Goal: Navigation & Orientation: Find specific page/section

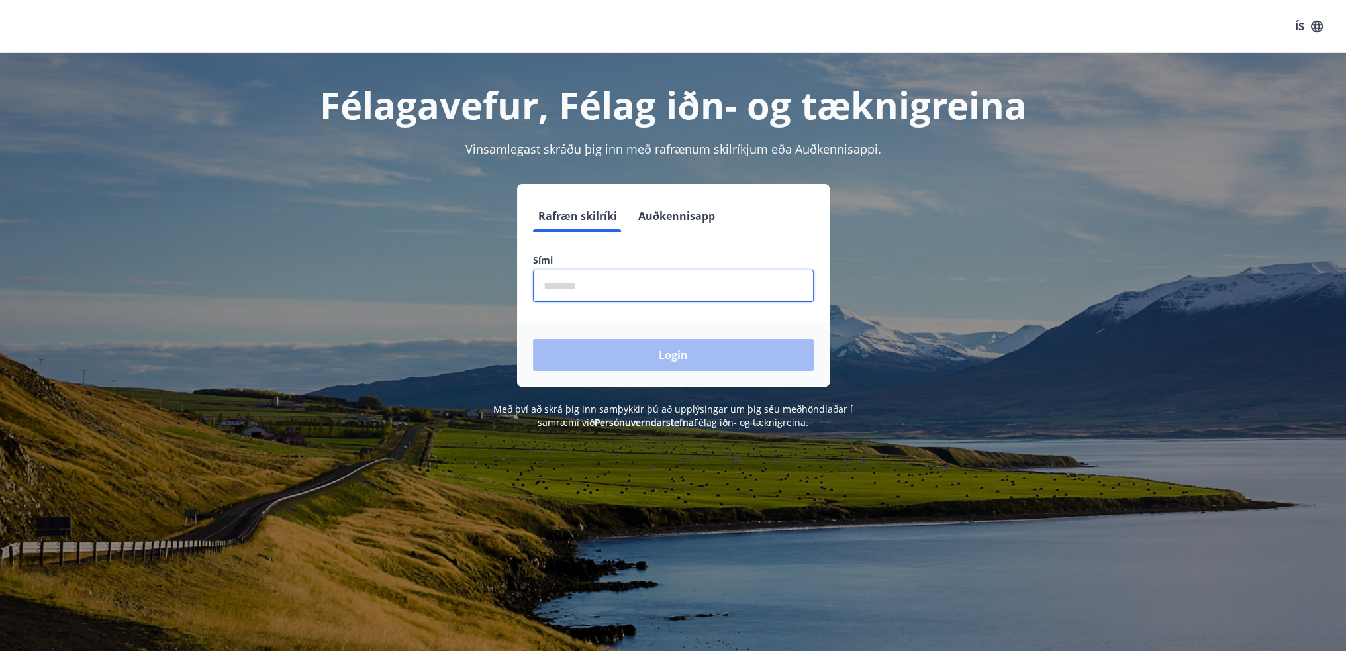
click at [583, 280] on input "phone" at bounding box center [673, 285] width 281 height 32
type input "********"
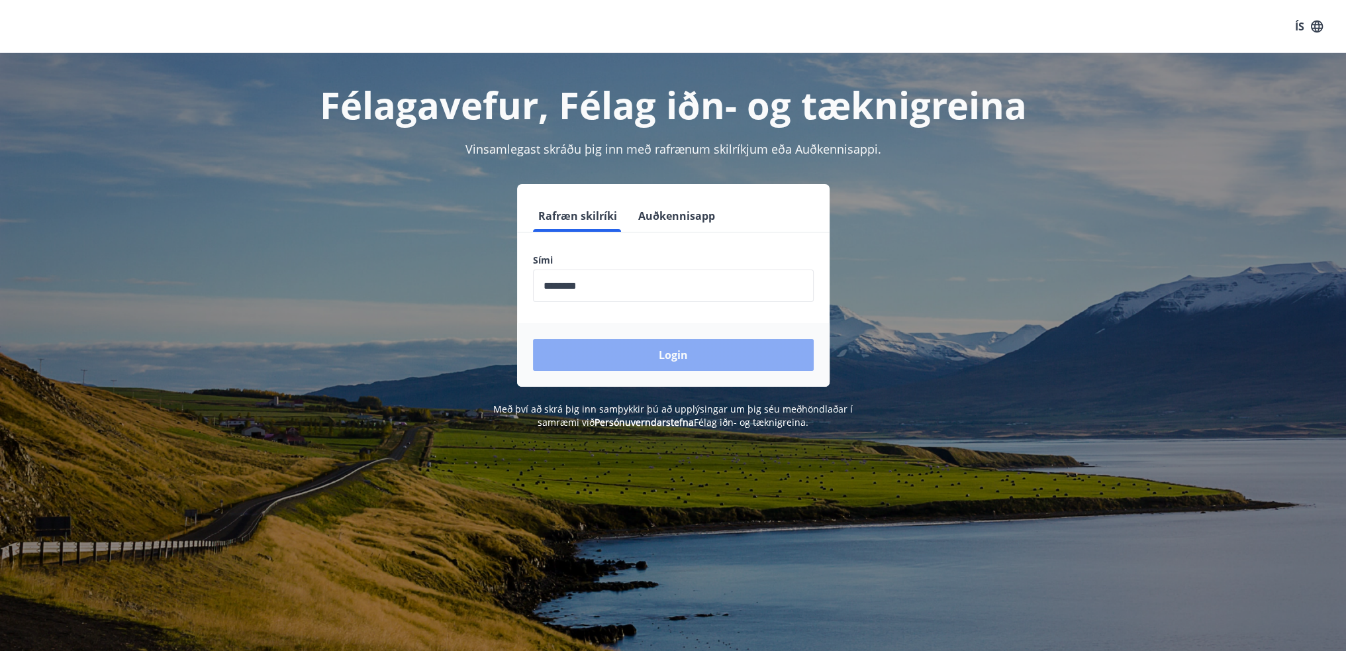
click at [668, 354] on button "Login" at bounding box center [673, 355] width 281 height 32
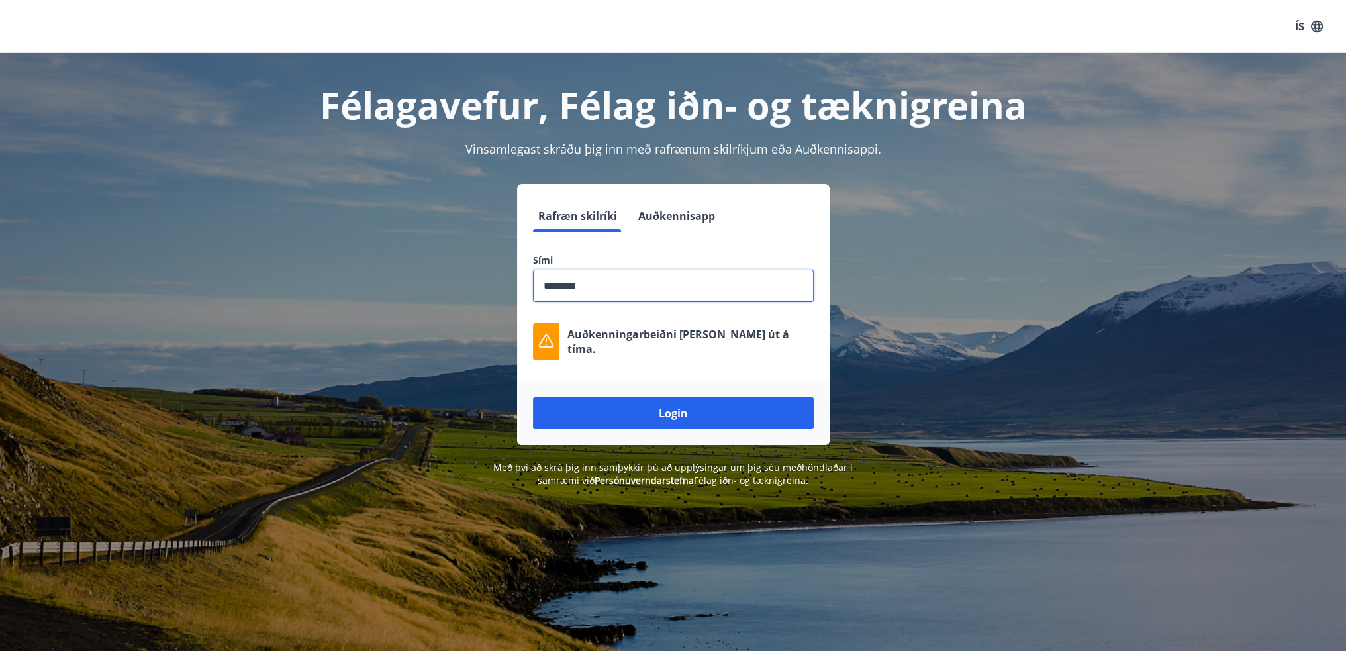
click at [649, 290] on input "phone" at bounding box center [673, 285] width 281 height 32
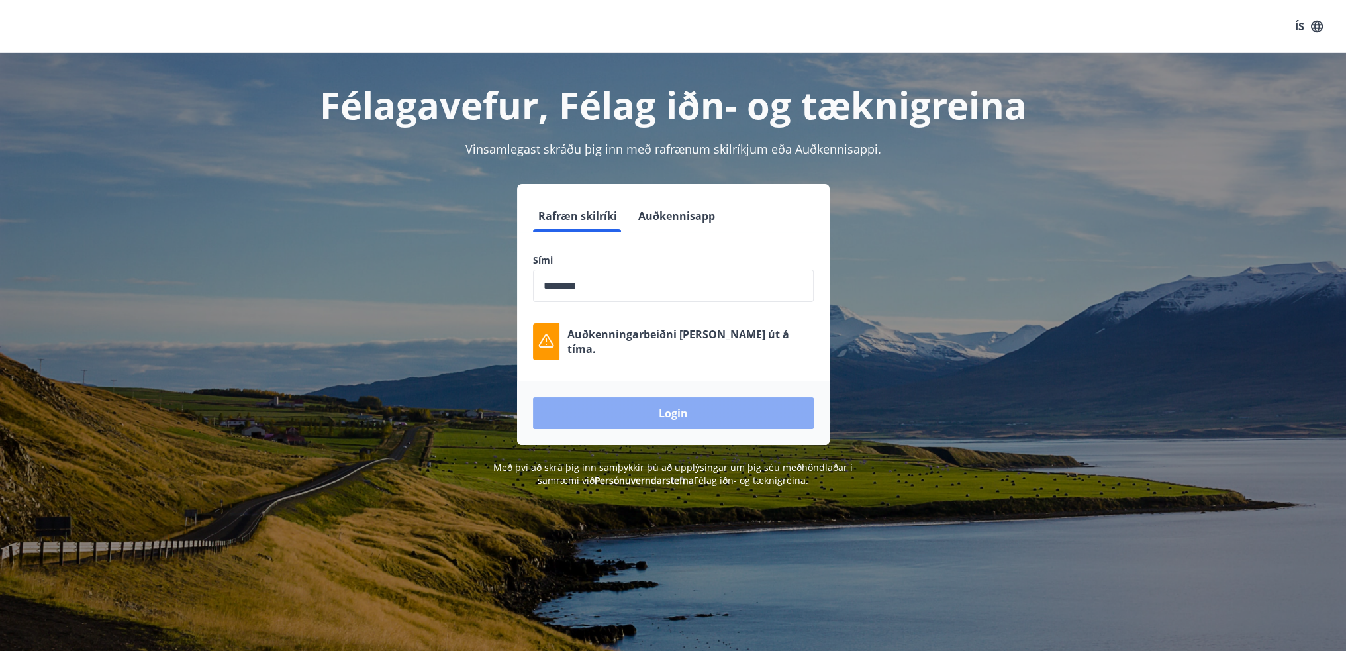
click at [683, 409] on button "Login" at bounding box center [673, 413] width 281 height 32
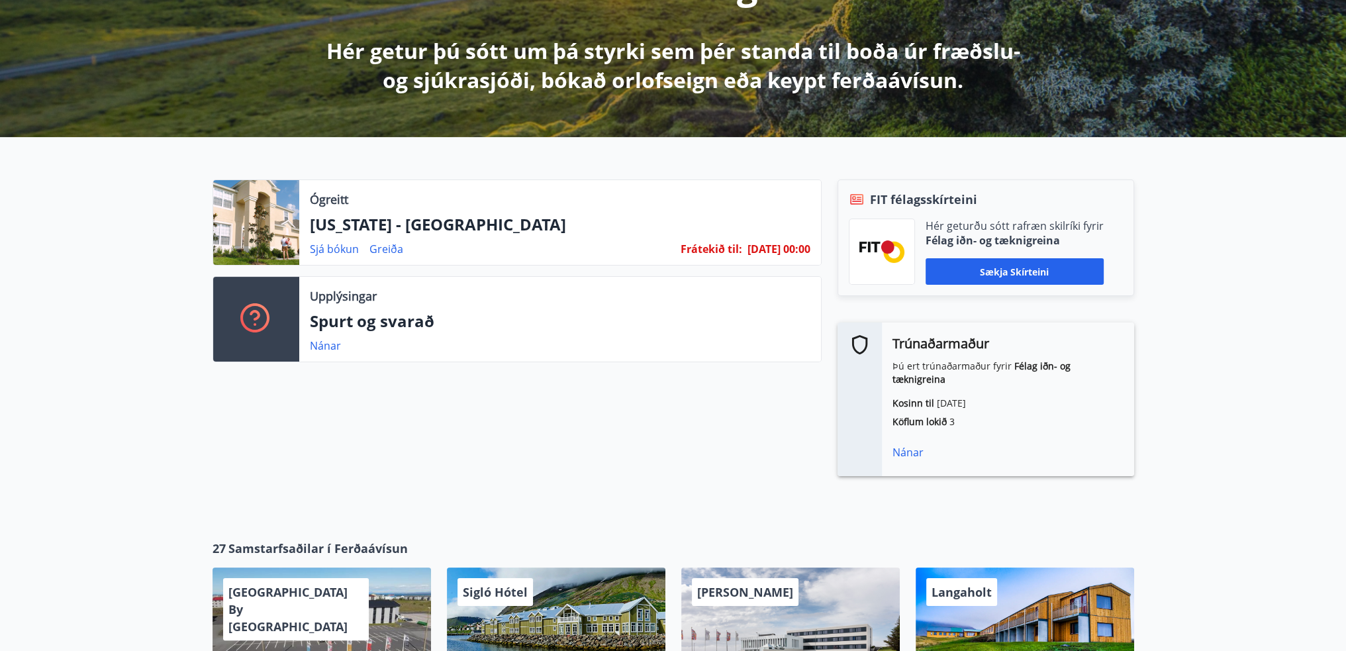
scroll to position [265, 0]
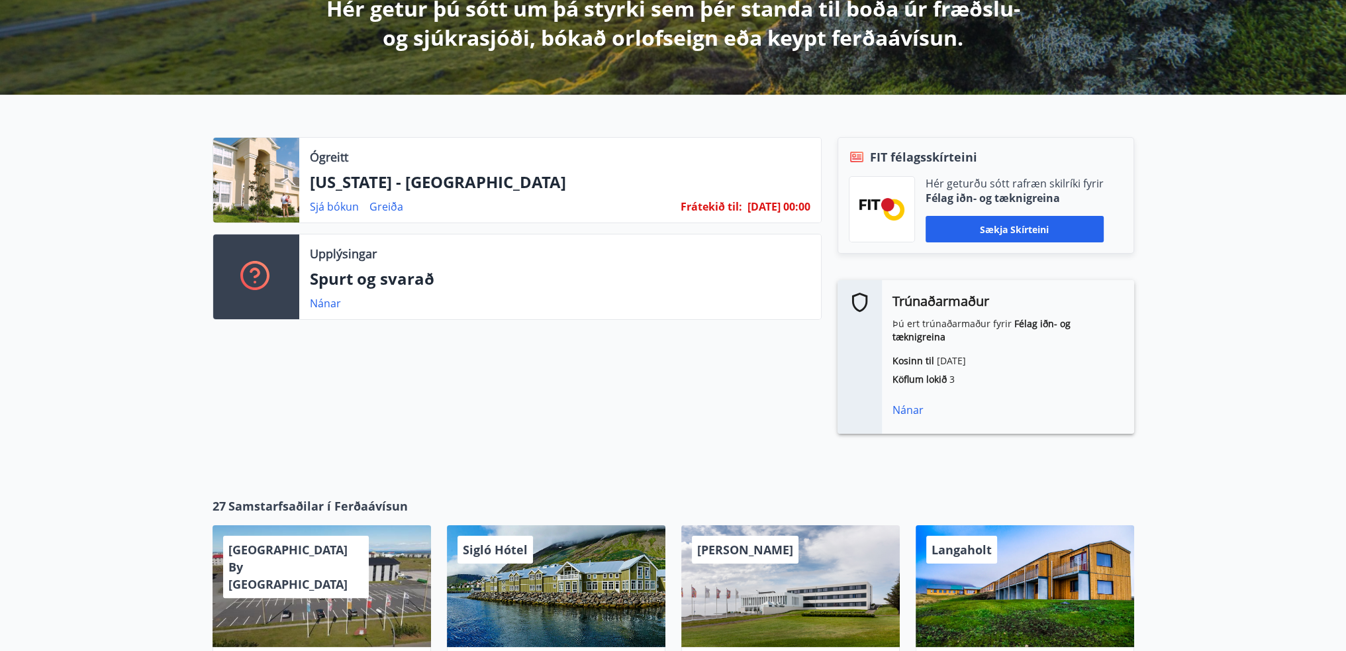
click at [1247, 395] on div "Ógreitt [US_STATE] - Orlando Sjá [PERSON_NAME] Frátekið til : [DATE] 00:00 Uppl…" at bounding box center [673, 285] width 1346 height 381
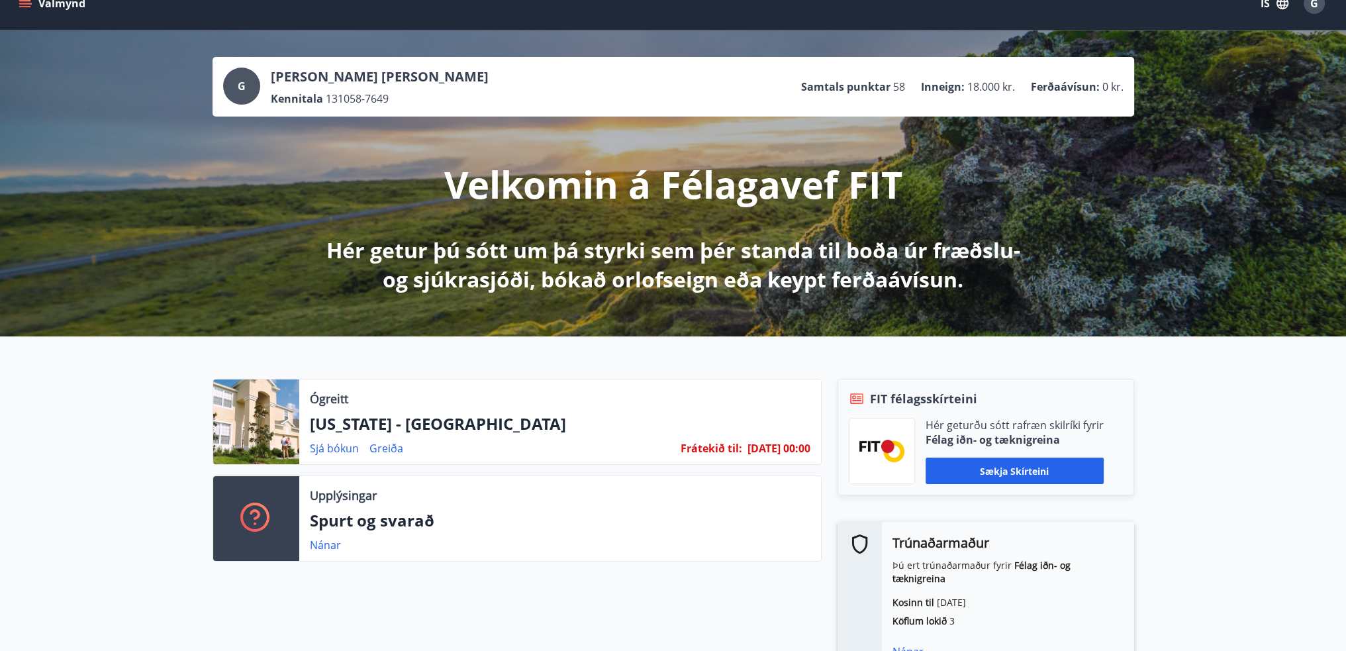
scroll to position [0, 0]
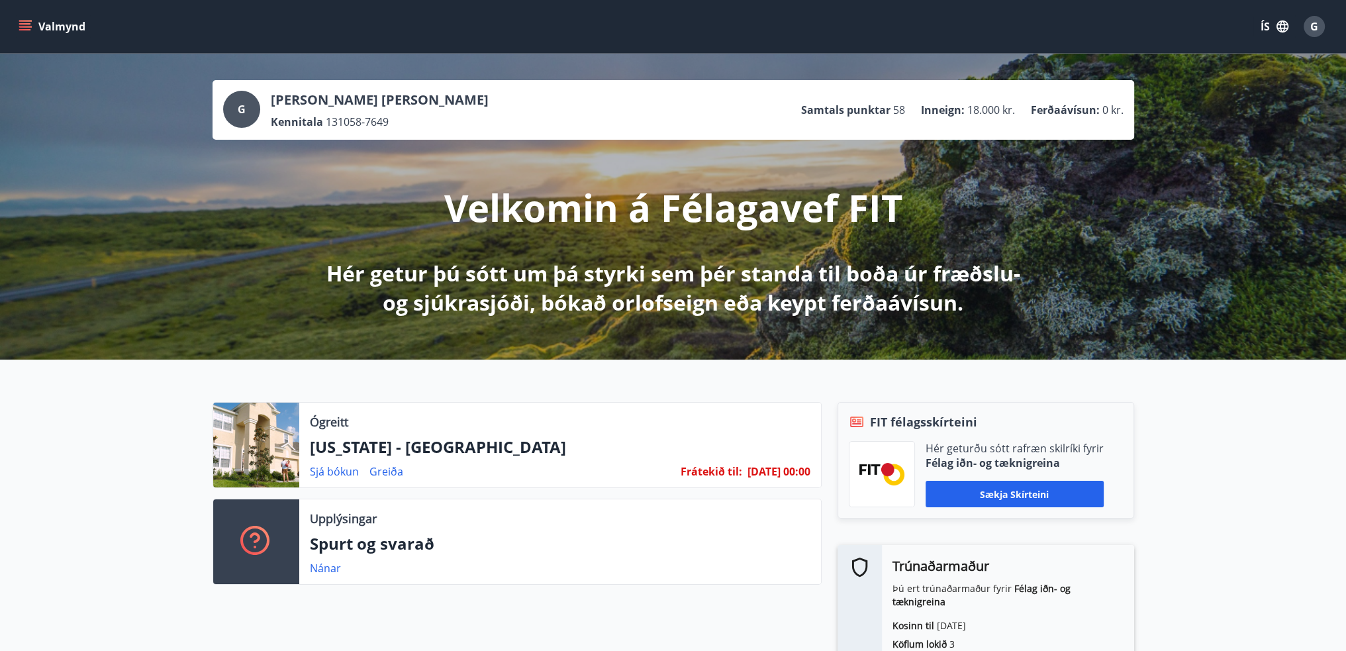
click at [25, 28] on icon "menu" at bounding box center [25, 26] width 13 height 13
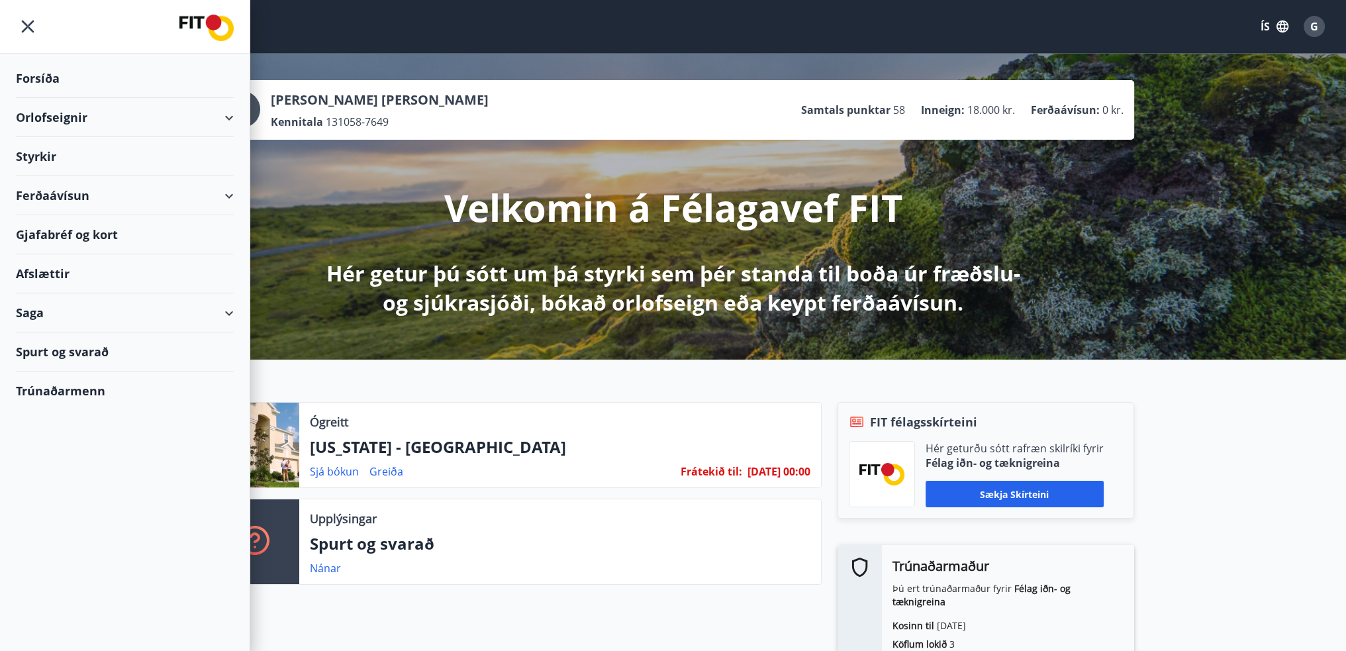
click at [85, 390] on div "Trúnaðarmenn" at bounding box center [125, 390] width 218 height 38
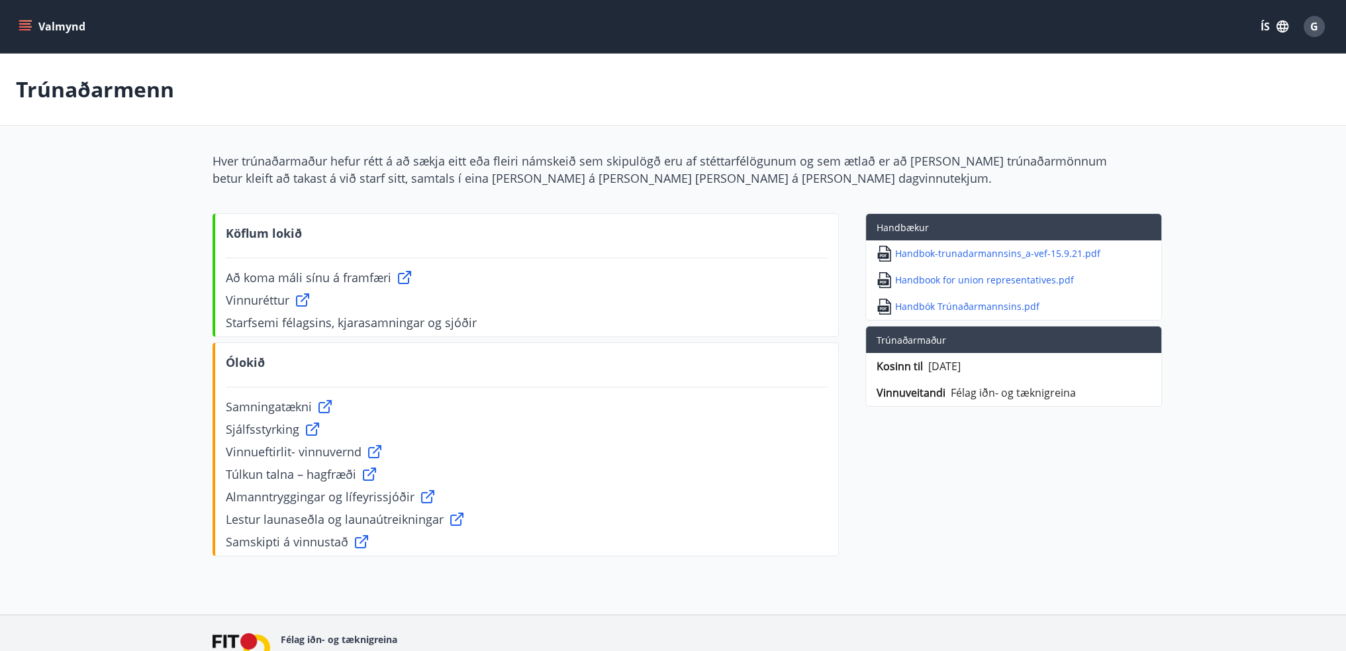
click at [24, 23] on icon "menu" at bounding box center [25, 26] width 13 height 13
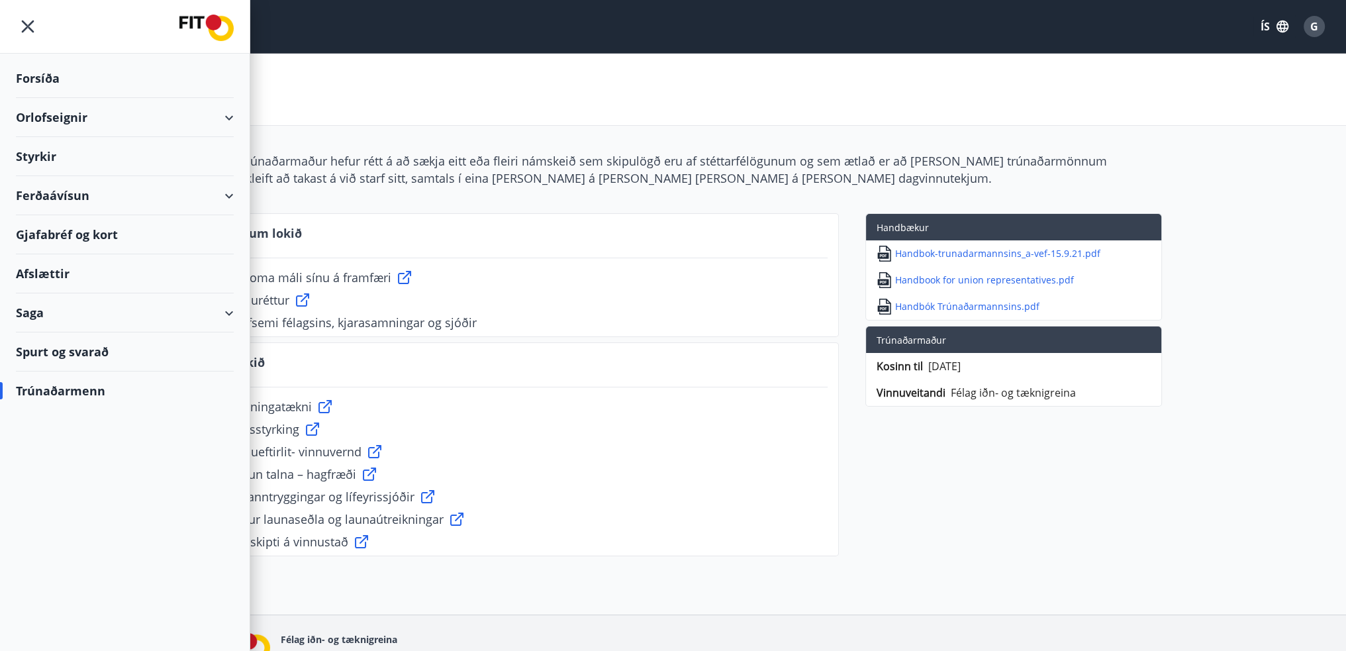
click at [40, 115] on div "Orlofseignir" at bounding box center [125, 117] width 218 height 39
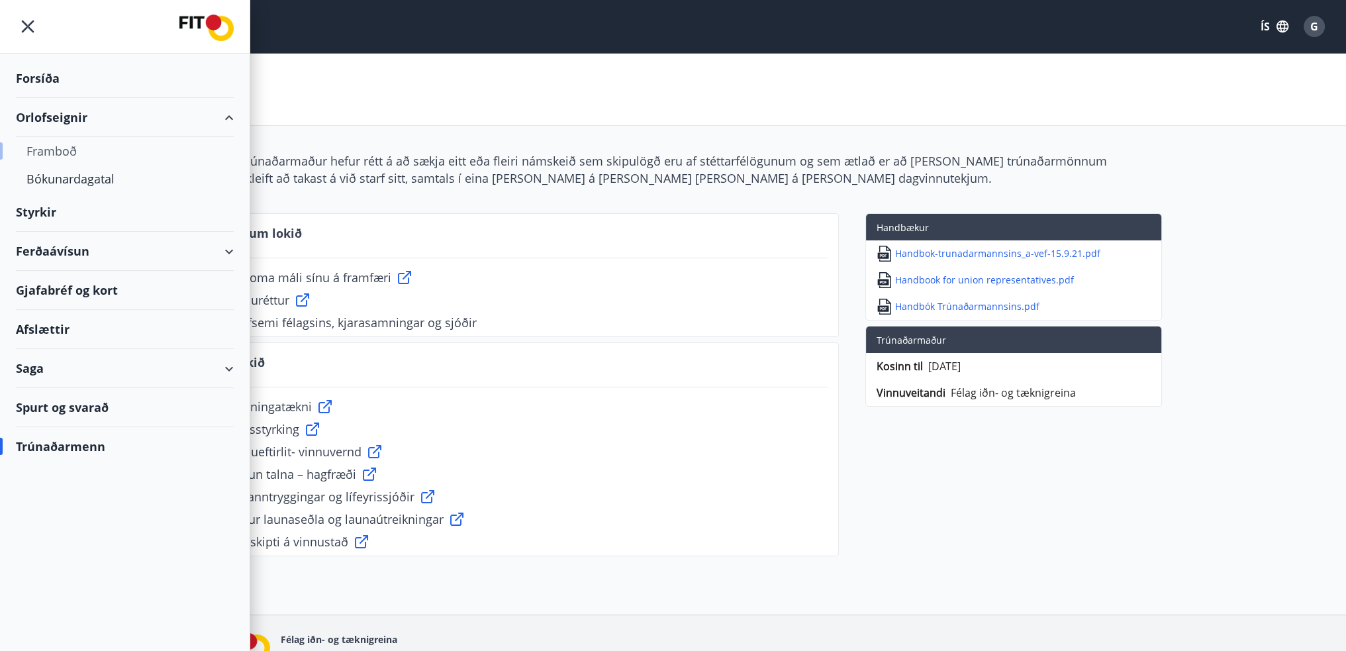
click at [44, 150] on div "Framboð" at bounding box center [124, 151] width 197 height 28
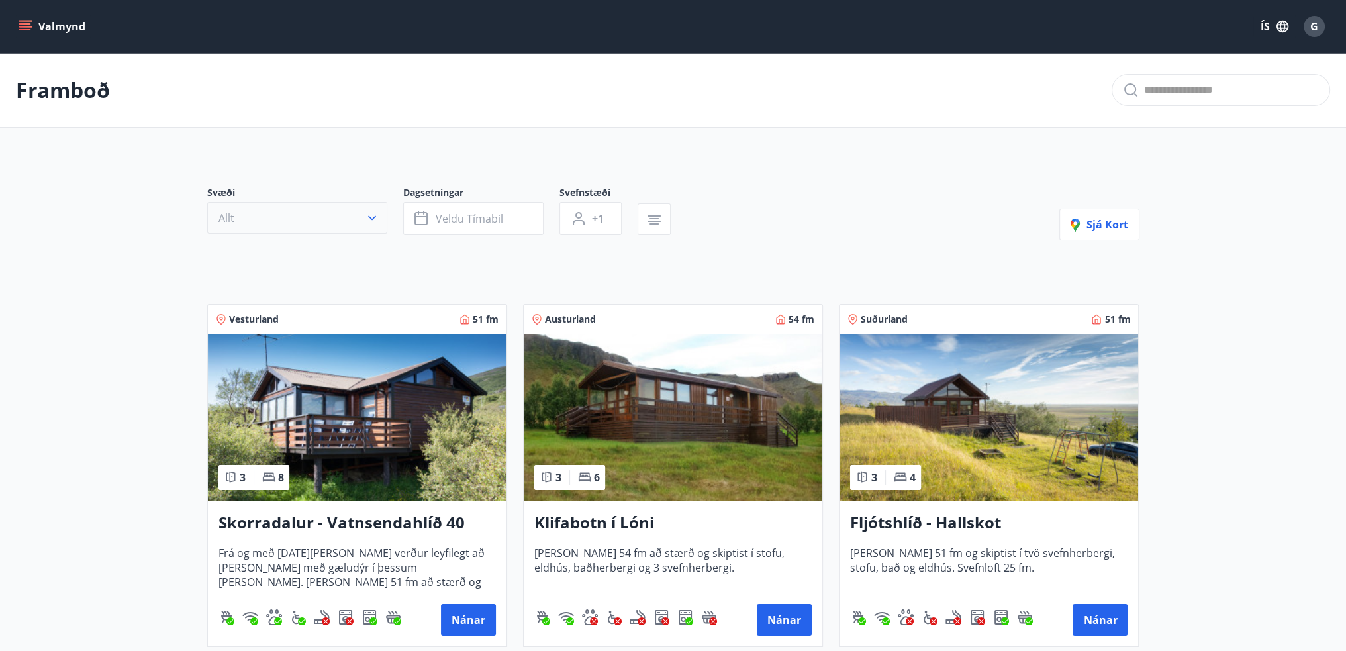
click at [374, 222] on icon "button" at bounding box center [371, 217] width 13 height 13
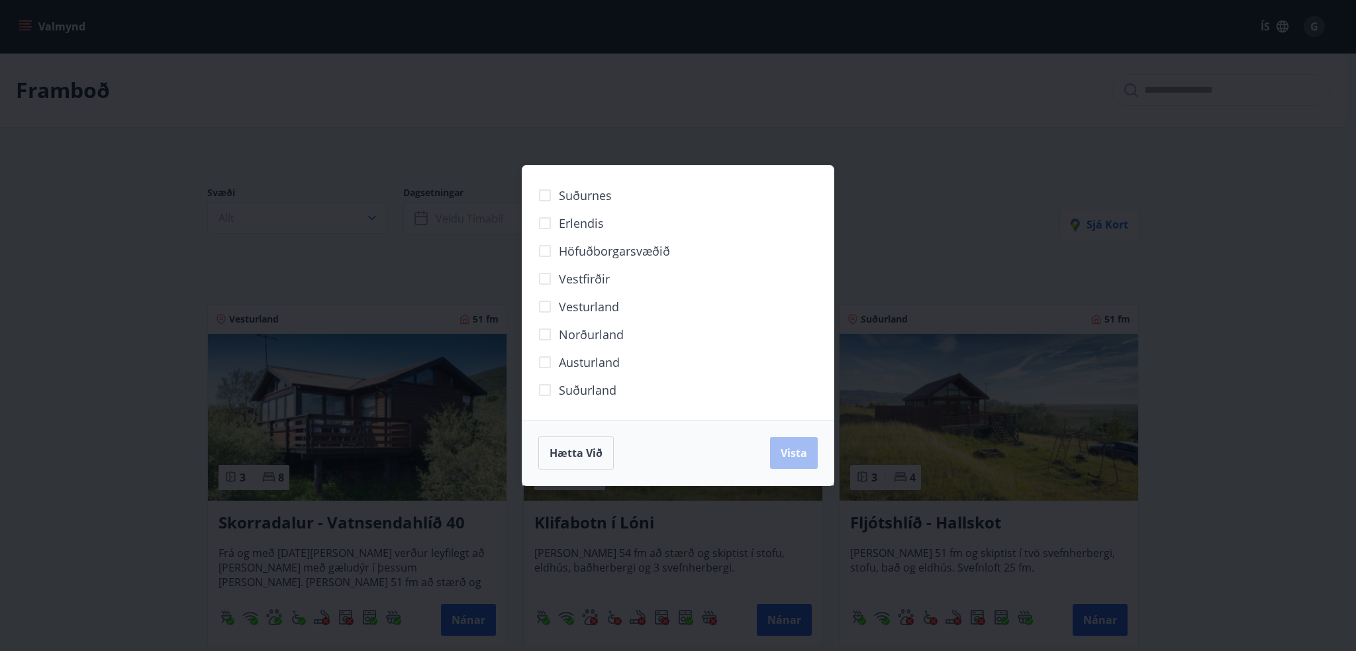
click at [575, 225] on span "Erlendis" at bounding box center [581, 223] width 45 height 17
click at [792, 447] on span "Vista" at bounding box center [794, 453] width 26 height 15
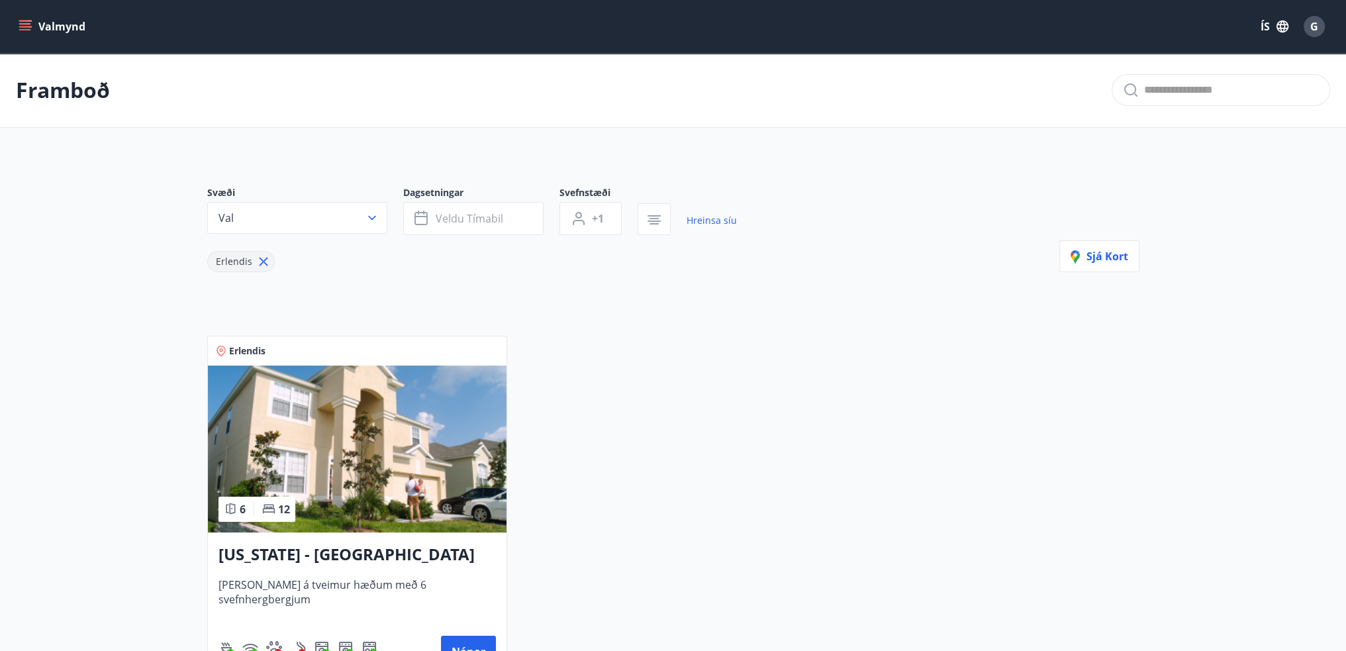
click at [307, 548] on h3 "[US_STATE] - [GEOGRAPHIC_DATA]" at bounding box center [356, 555] width 277 height 24
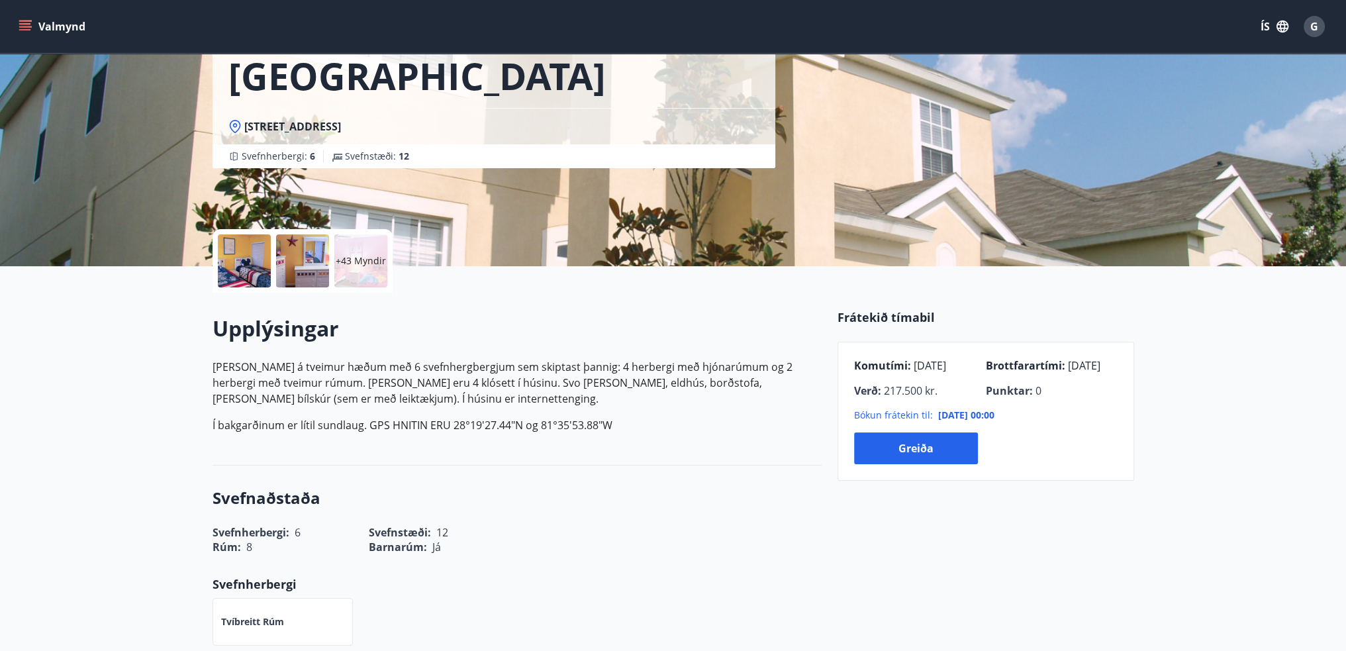
scroll to position [132, 0]
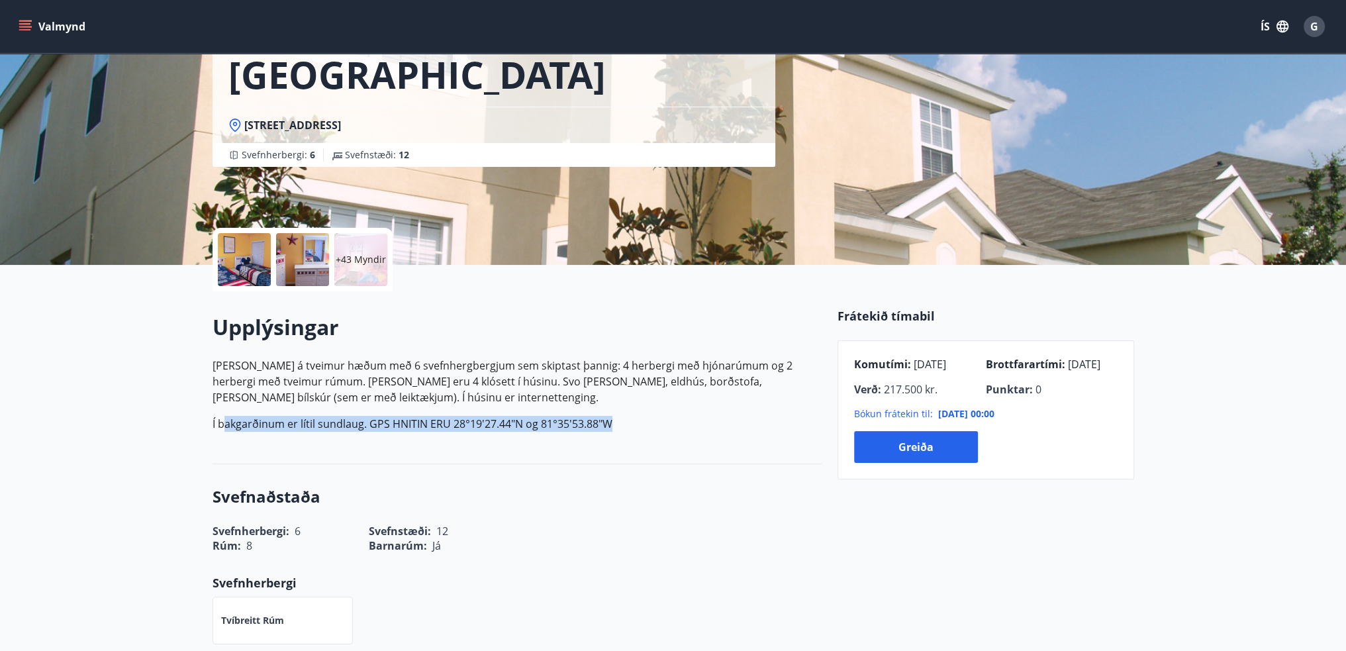
drag, startPoint x: 232, startPoint y: 422, endPoint x: 657, endPoint y: 430, distance: 425.1
click at [657, 430] on p "Í bakgarðinum er lítil sundlaug. GPS HNITIN ERU 28°19'27.44"N og 81°35'53.88"W" at bounding box center [517, 424] width 609 height 16
click at [710, 430] on p "Í bakgarðinum er lítil sundlaug. GPS HNITIN ERU 28°19'27.44"N og 81°35'53.88"W" at bounding box center [517, 424] width 609 height 16
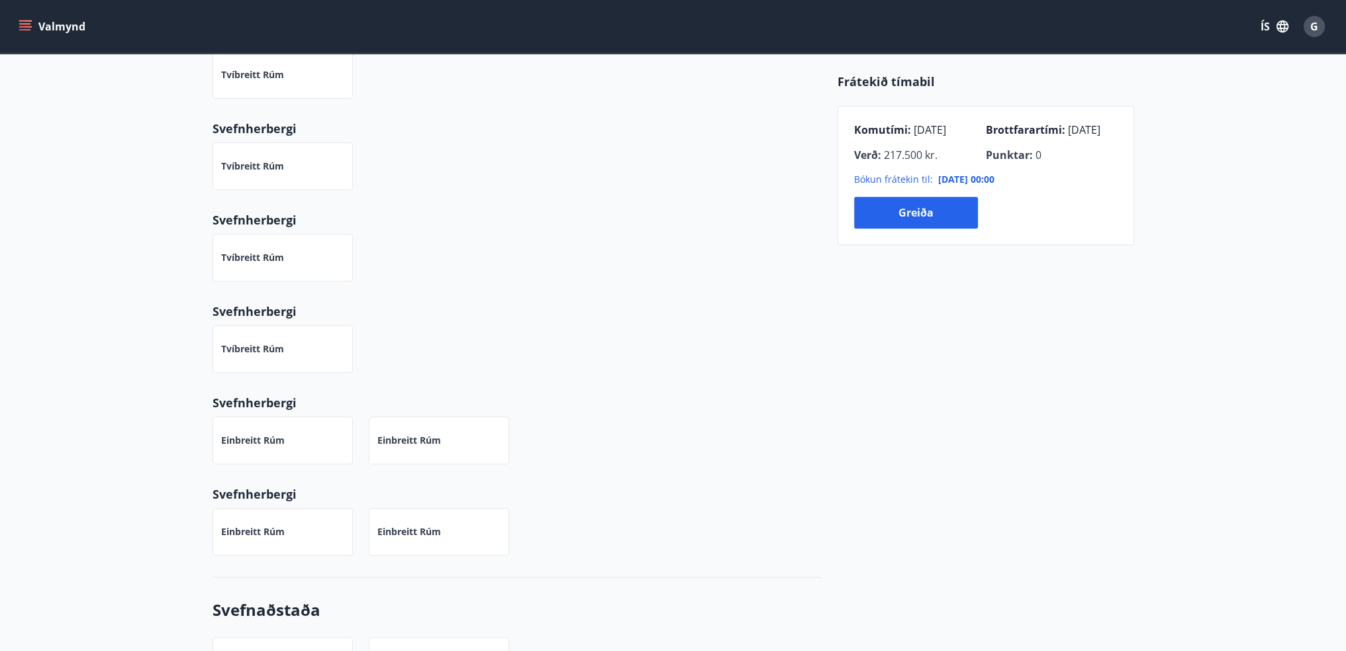
scroll to position [677, 0]
click at [19, 31] on icon "menu" at bounding box center [25, 26] width 13 height 13
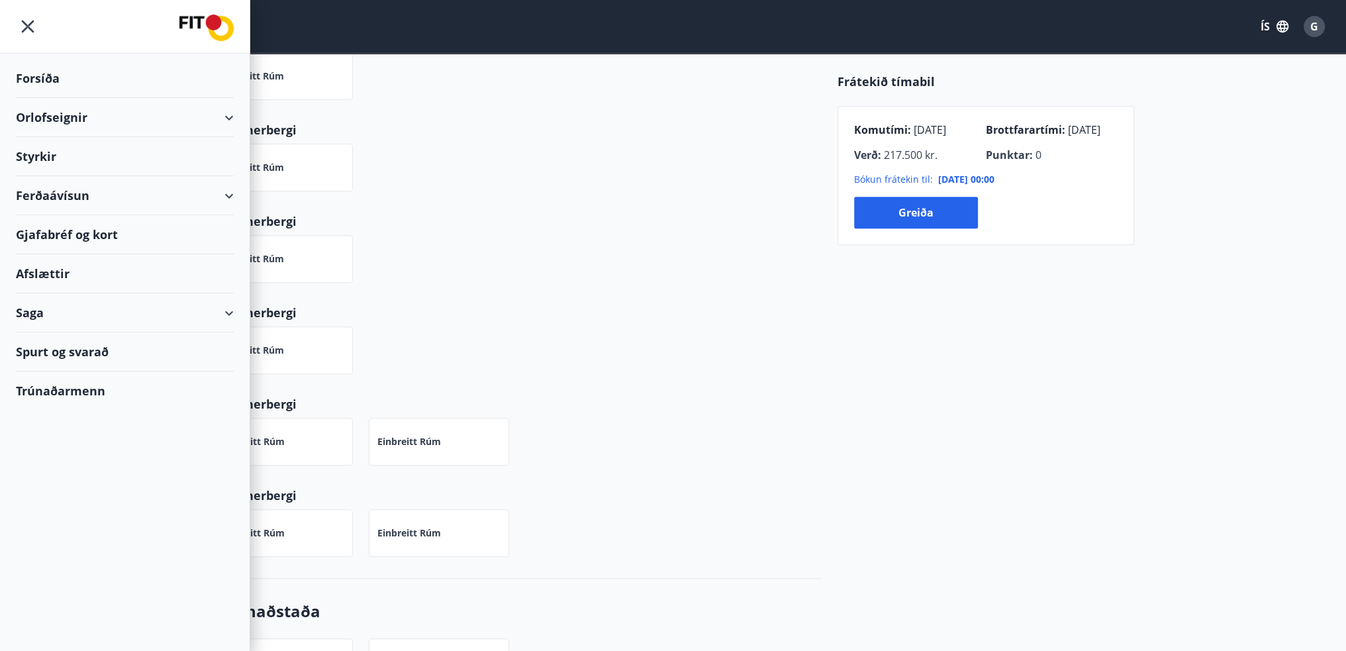
click at [56, 121] on div "Orlofseignir" at bounding box center [125, 117] width 218 height 39
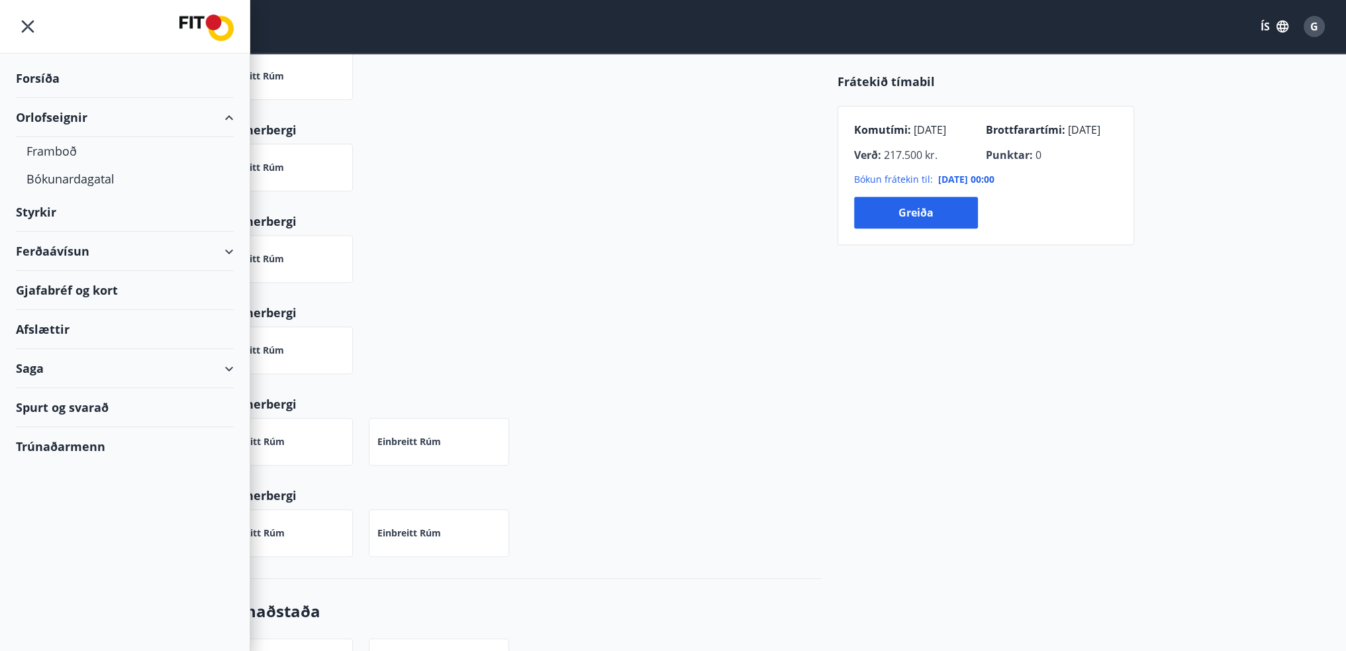
click at [53, 111] on div "Orlofseignir" at bounding box center [125, 117] width 218 height 39
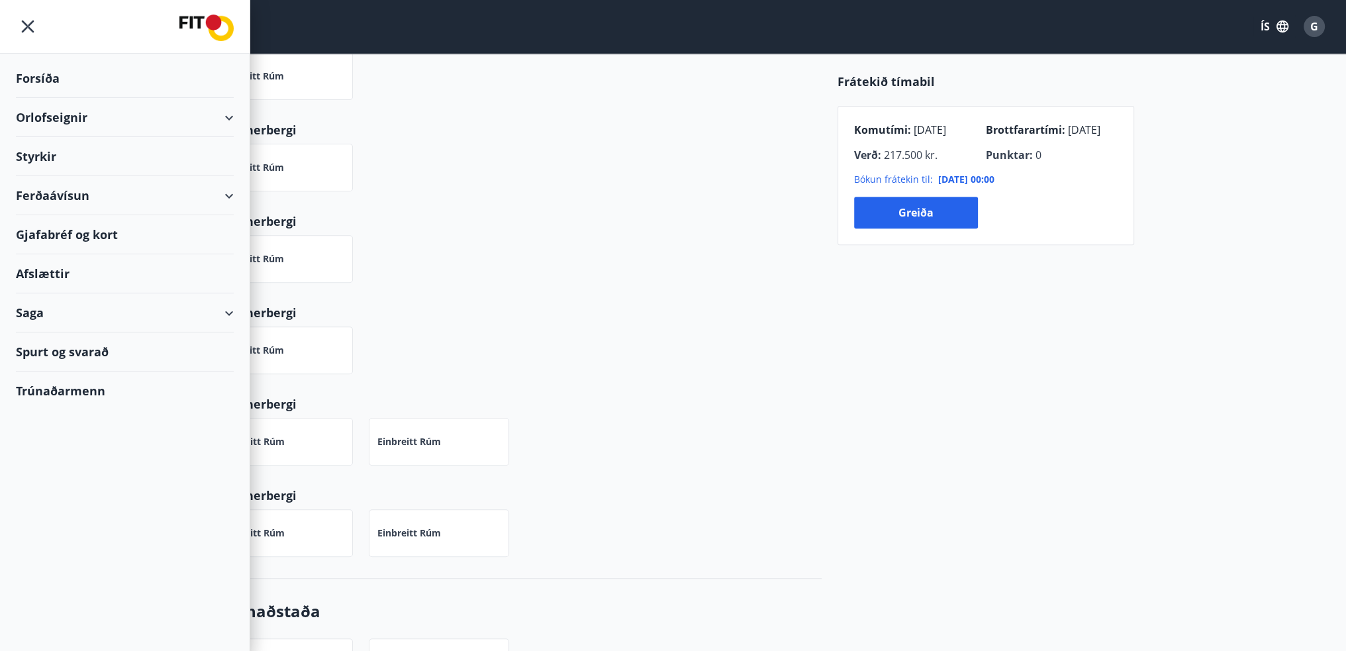
click at [53, 116] on div "Orlofseignir" at bounding box center [125, 117] width 218 height 39
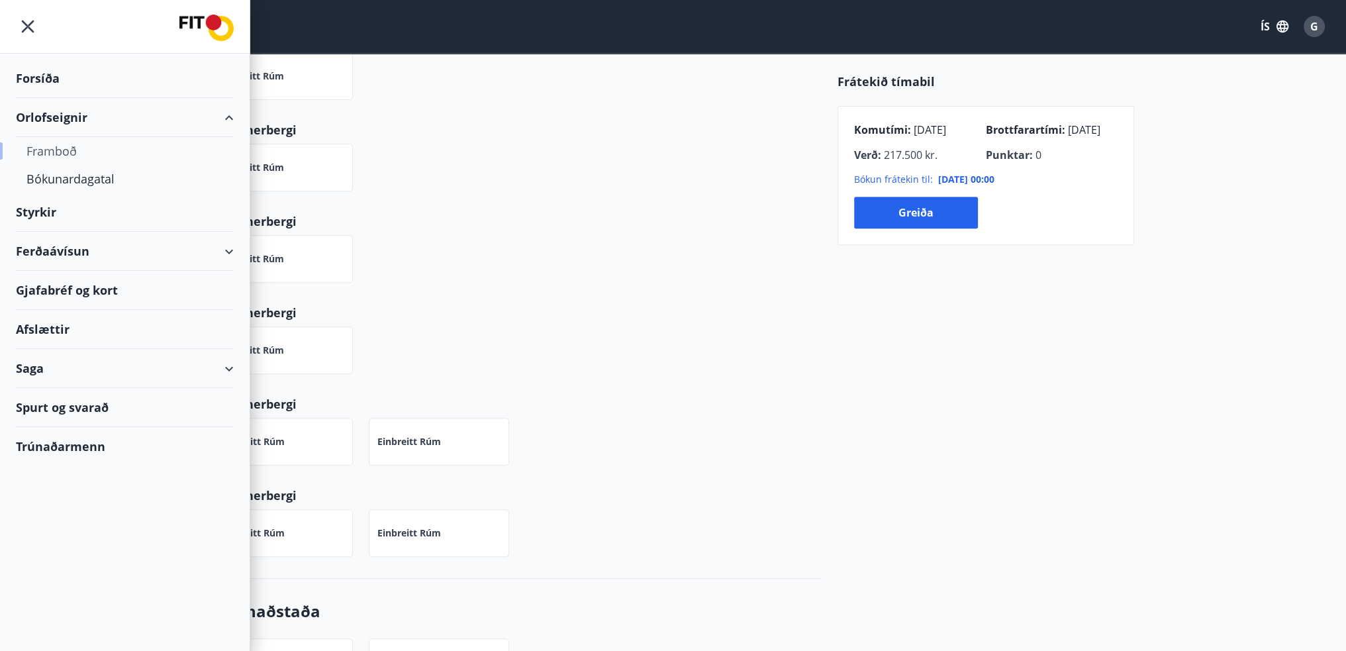
click at [56, 146] on div "Framboð" at bounding box center [124, 151] width 197 height 28
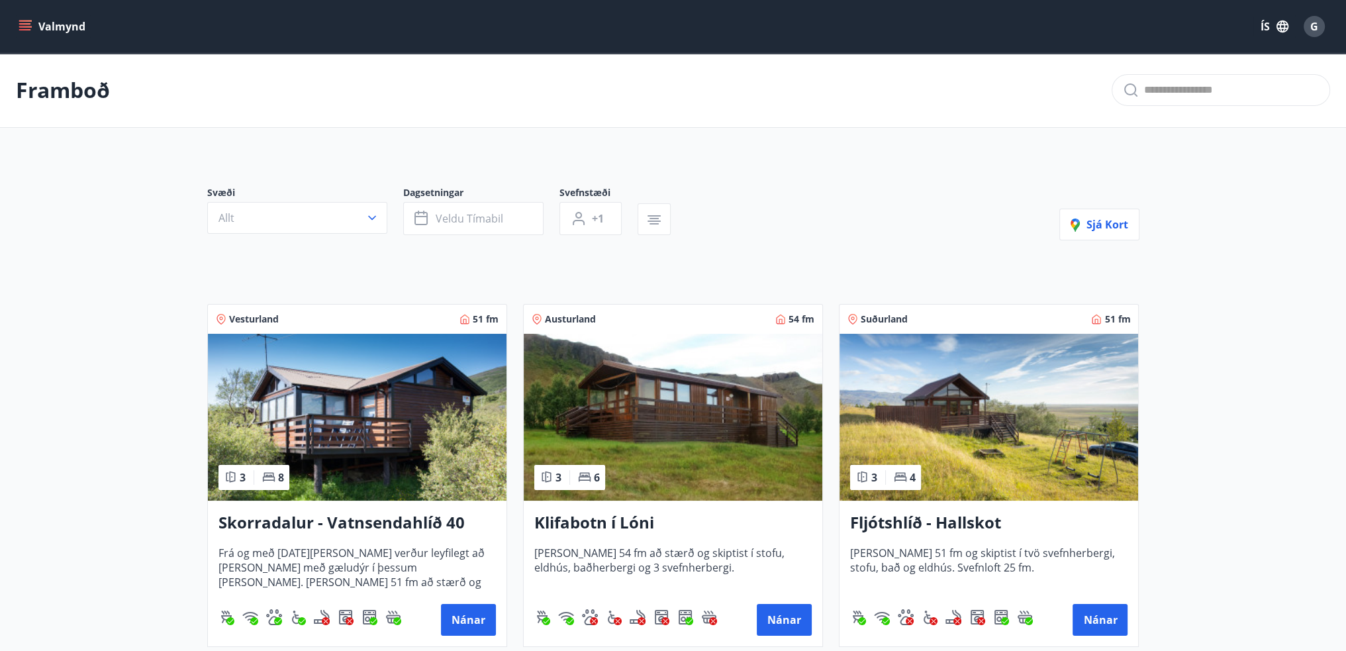
click at [24, 26] on icon "menu" at bounding box center [25, 26] width 13 height 13
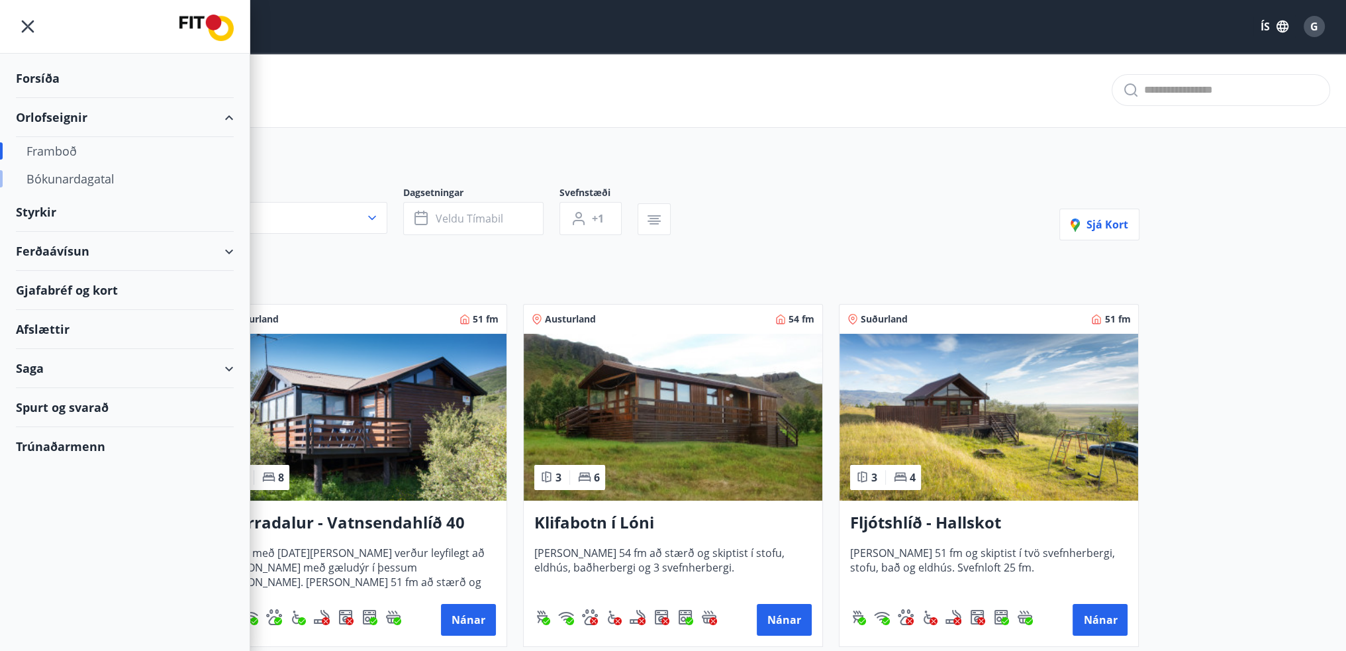
click at [66, 179] on div "Bókunardagatal" at bounding box center [124, 179] width 197 height 28
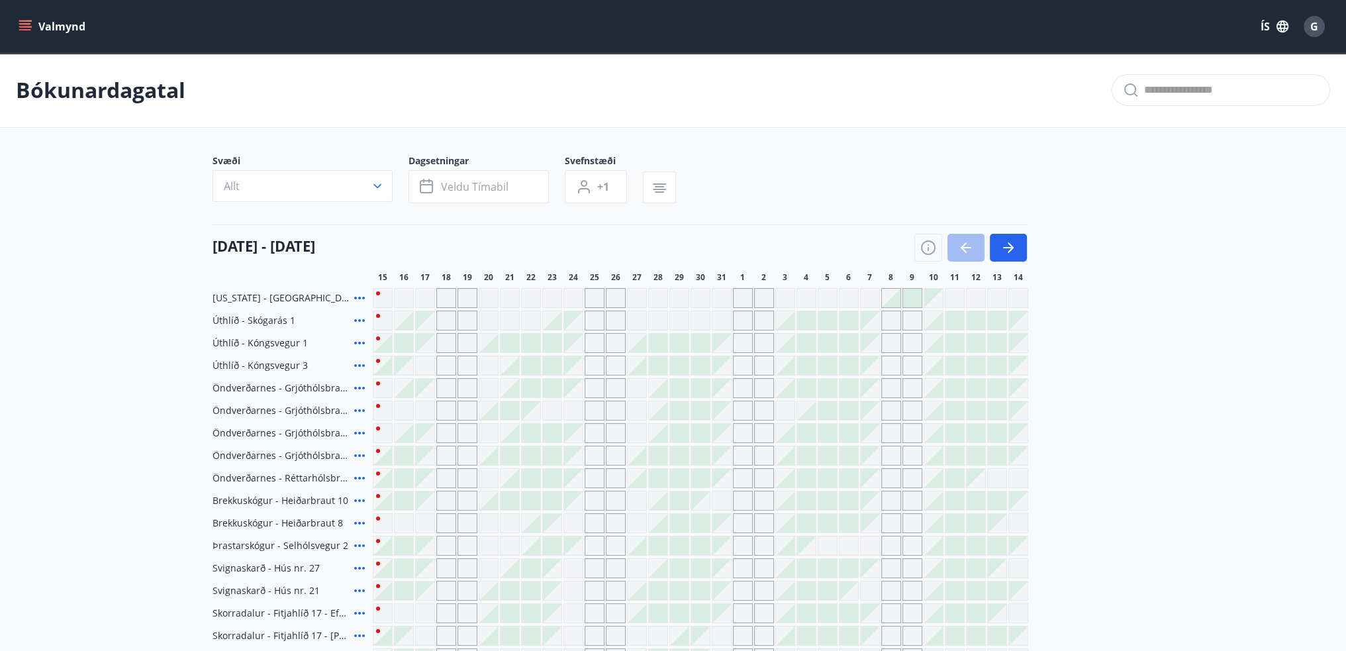
click at [28, 28] on icon "menu" at bounding box center [25, 26] width 13 height 13
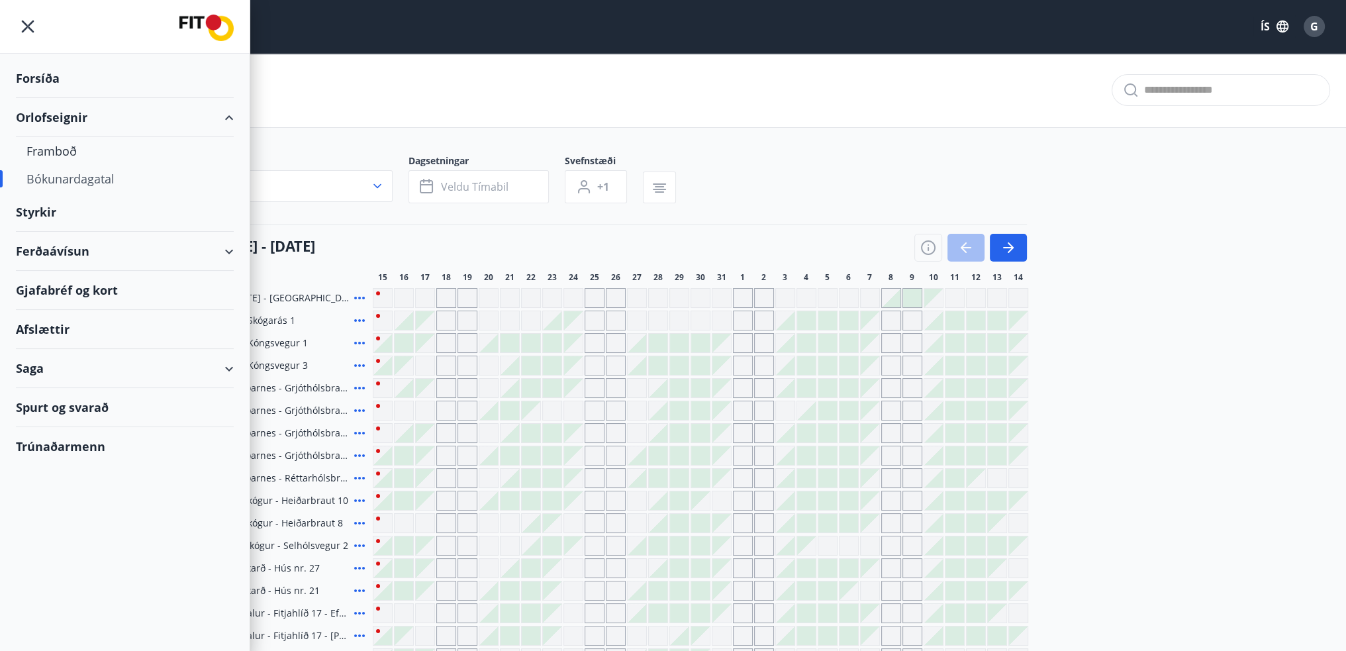
click at [228, 369] on div "Saga" at bounding box center [125, 368] width 218 height 39
click at [228, 370] on div "Saga" at bounding box center [125, 368] width 218 height 39
click at [26, 211] on div "Styrkir" at bounding box center [125, 212] width 218 height 39
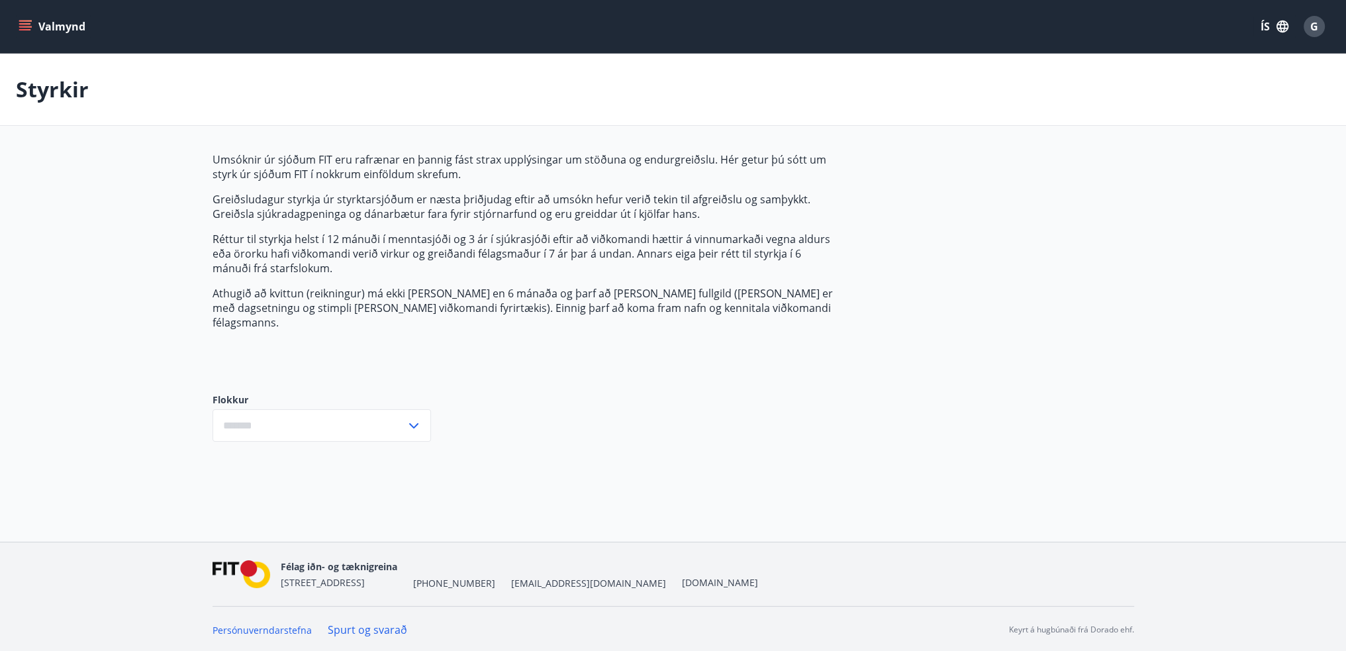
type input "***"
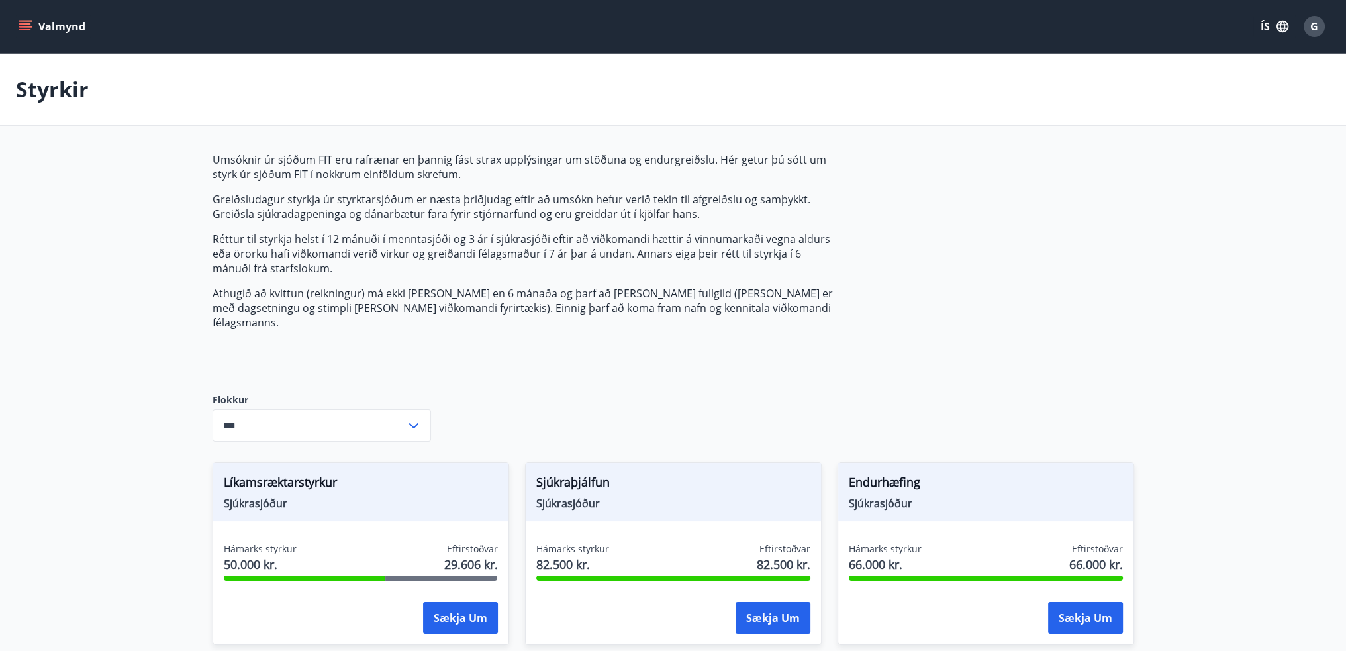
click at [21, 24] on icon "menu" at bounding box center [25, 23] width 12 height 1
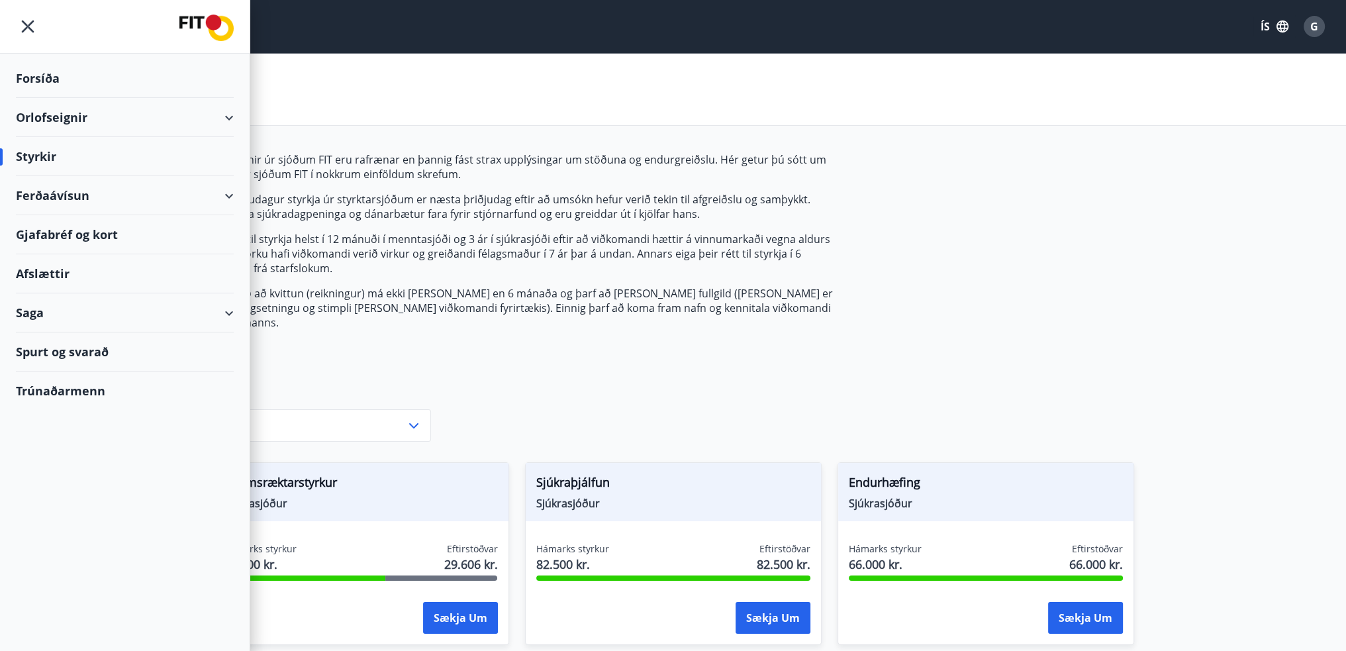
click at [40, 114] on div "Orlofseignir" at bounding box center [125, 117] width 218 height 39
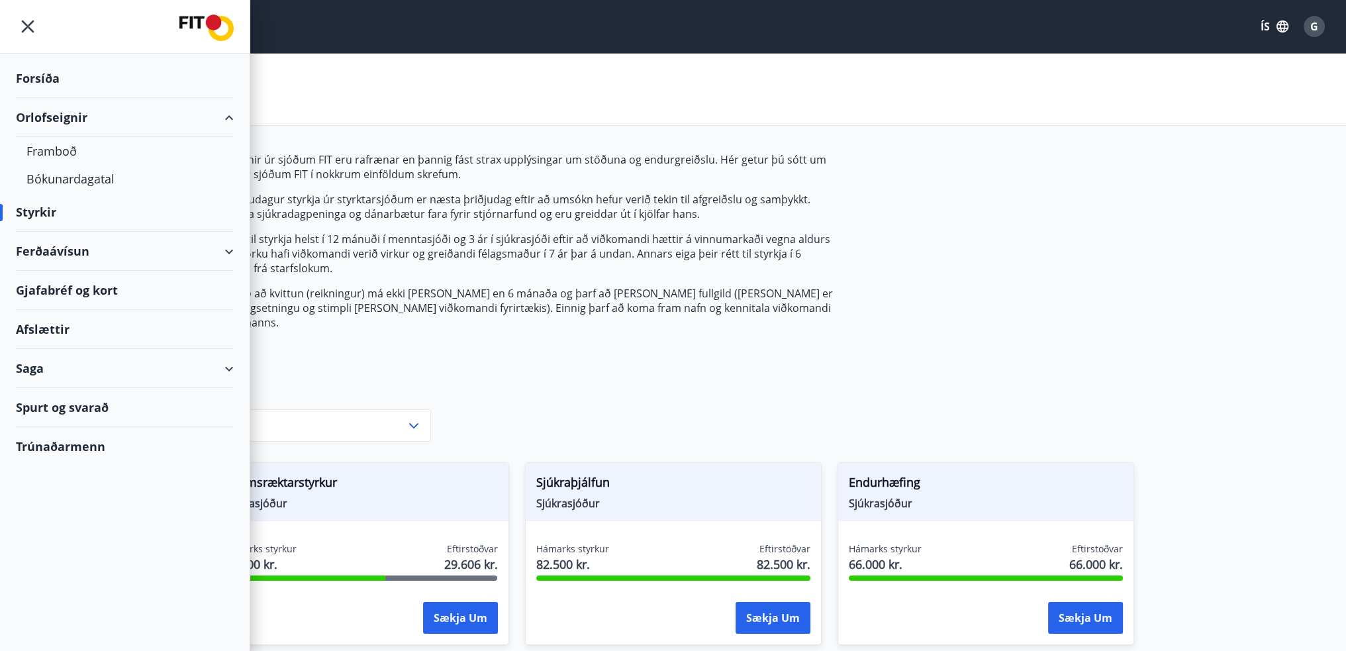
click at [50, 112] on div "Orlofseignir" at bounding box center [125, 117] width 218 height 39
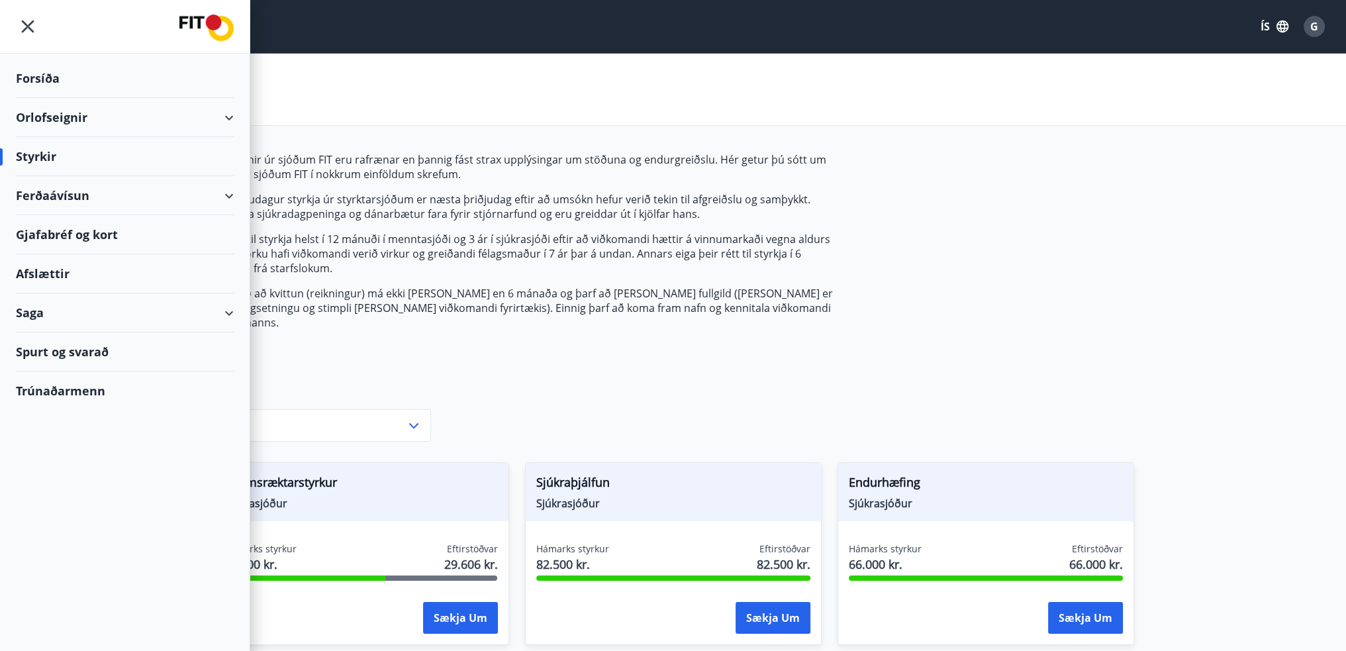
click at [50, 112] on div "Orlofseignir" at bounding box center [125, 117] width 218 height 39
